Goal: Task Accomplishment & Management: Use online tool/utility

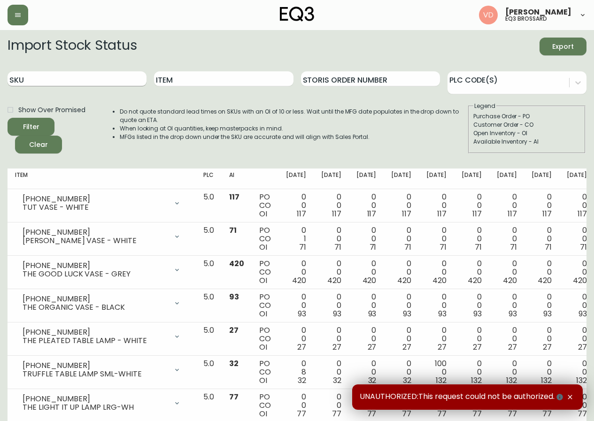
click at [110, 82] on input "SKU" at bounding box center [77, 78] width 139 height 15
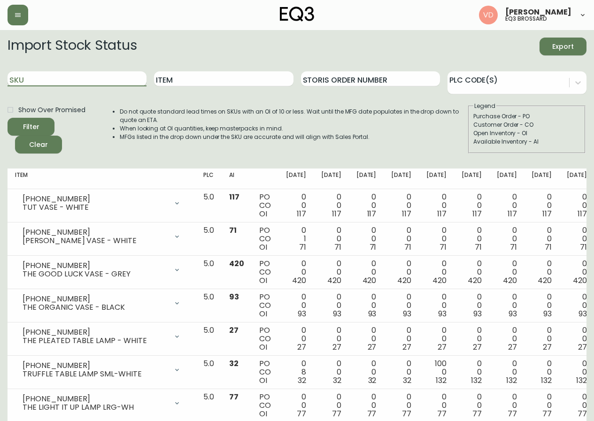
paste input "7220-103-13-B"
click at [8, 118] on button "Filter" at bounding box center [31, 127] width 47 height 18
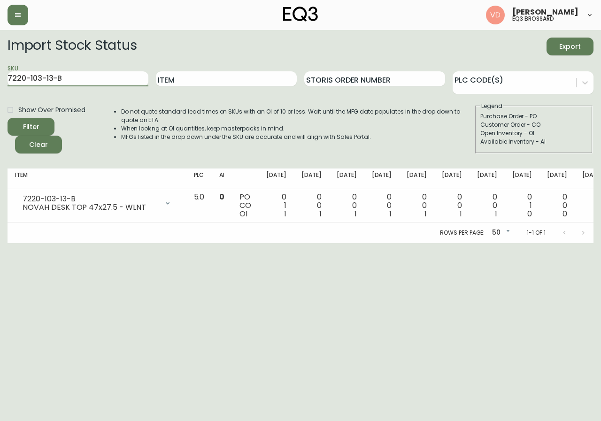
drag, startPoint x: 76, startPoint y: 75, endPoint x: 0, endPoint y: 83, distance: 76.5
click at [0, 83] on main "Import Stock Status Export SKU 7220-103-13-B Item Storis Order Number PLC Code(…" at bounding box center [300, 136] width 601 height 213
paste input "0-5-A"
click at [8, 118] on button "Filter" at bounding box center [31, 127] width 47 height 18
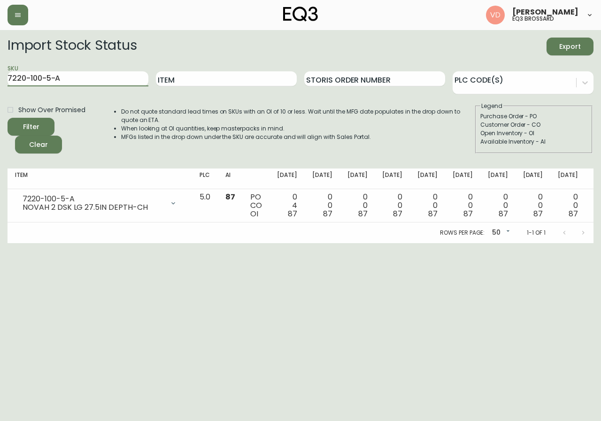
drag, startPoint x: 62, startPoint y: 79, endPoint x: 0, endPoint y: 89, distance: 63.3
click at [0, 89] on main "Import Stock Status Export SKU 7220-100-5-A Item Storis Order Number PLC Code(s…" at bounding box center [300, 136] width 601 height 213
paste input "3-5-C"
click at [8, 118] on button "Filter" at bounding box center [31, 127] width 47 height 18
click at [62, 76] on input "7220-103-5-C" at bounding box center [78, 78] width 141 height 15
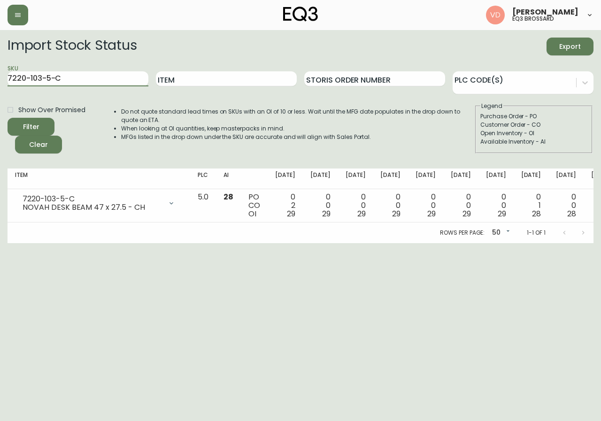
drag, startPoint x: 64, startPoint y: 77, endPoint x: 0, endPoint y: 92, distance: 66.0
click at [0, 92] on main "Import Stock Status Export SKU 7220-103-5-C Item Storis Order Number PLC Code(s…" at bounding box center [300, 136] width 601 height 213
paste input "[PHONE_NUMBER]"
type input "[PHONE_NUMBER]"
click at [8, 118] on button "Filter" at bounding box center [31, 127] width 47 height 18
